Goal: Transaction & Acquisition: Purchase product/service

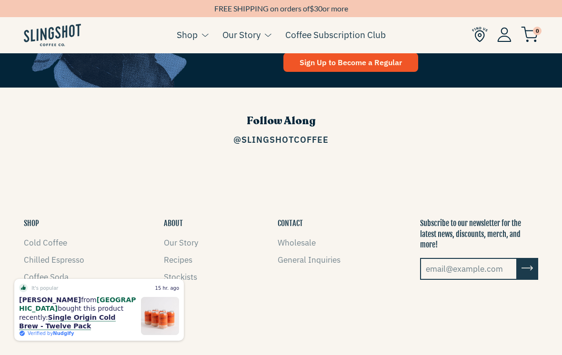
scroll to position [1206, 0]
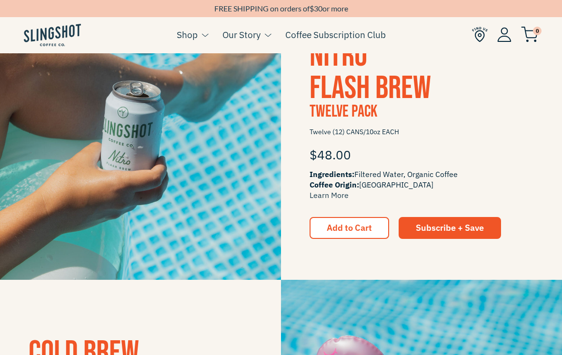
scroll to position [575, 7]
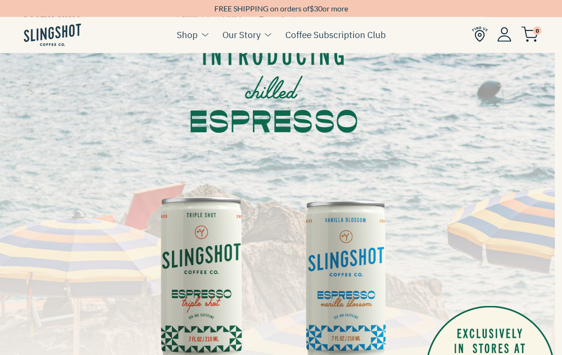
scroll to position [0, 7]
